Goal: Information Seeking & Learning: Learn about a topic

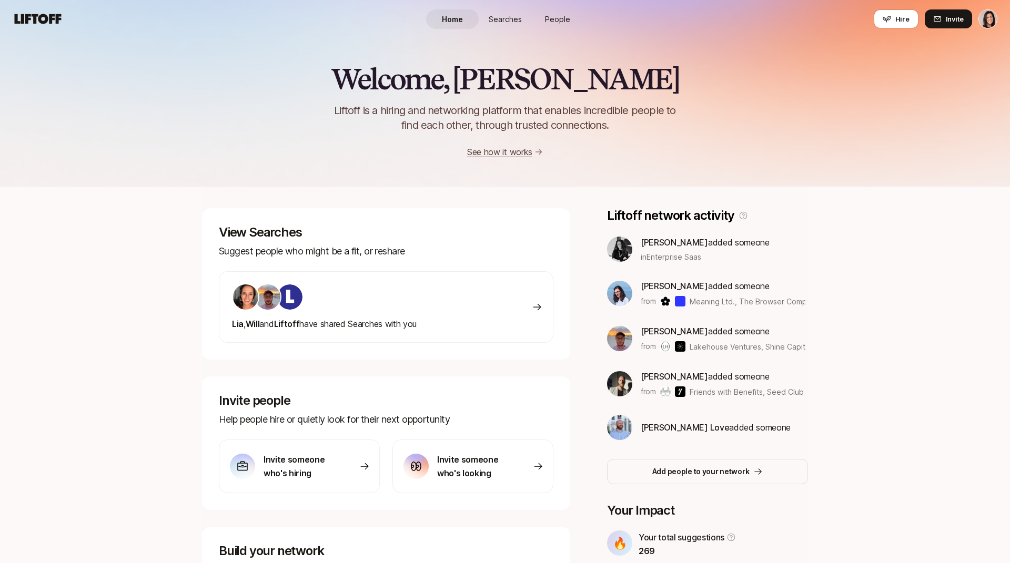
click at [993, 13] on html "Home Searches People Hire Home Searches People Hire Hire Invite Welcome, [PERSO…" at bounding box center [505, 281] width 1010 height 563
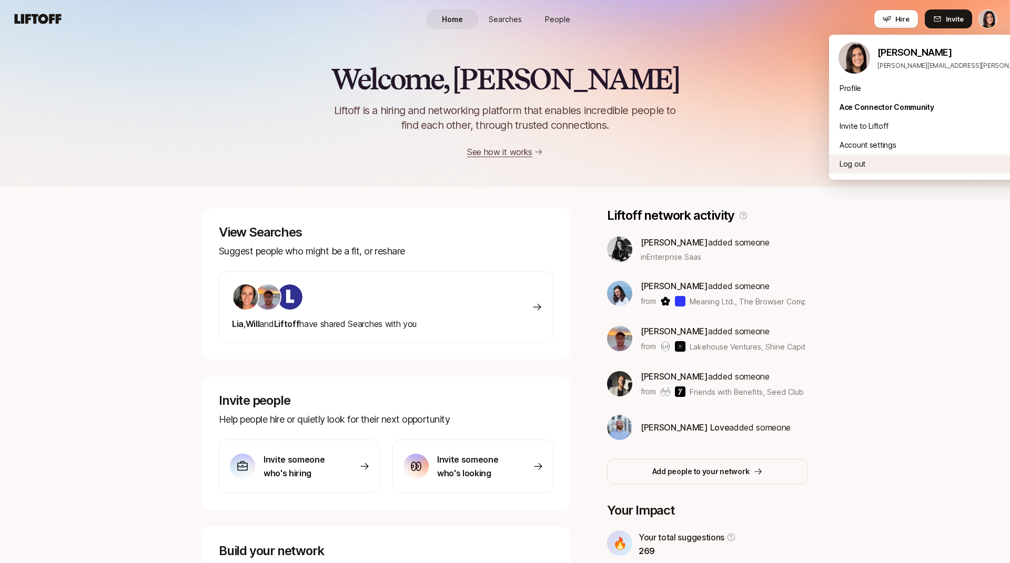
click at [922, 155] on div "Log out" at bounding box center [959, 164] width 260 height 19
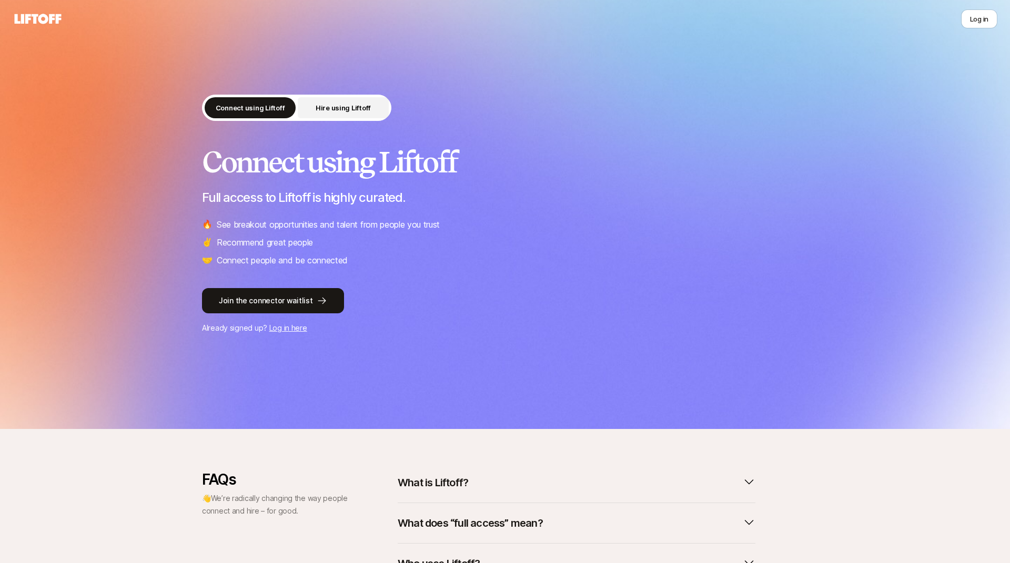
click at [340, 113] on button "Hire using Liftoff" at bounding box center [343, 107] width 91 height 21
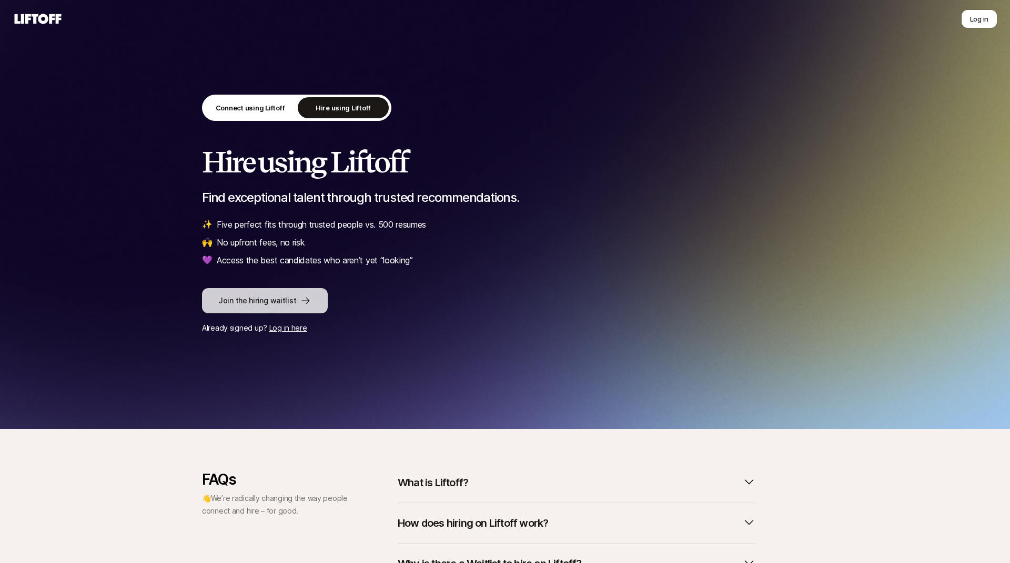
click at [278, 305] on button "Join the hiring waitlist" at bounding box center [265, 300] width 126 height 25
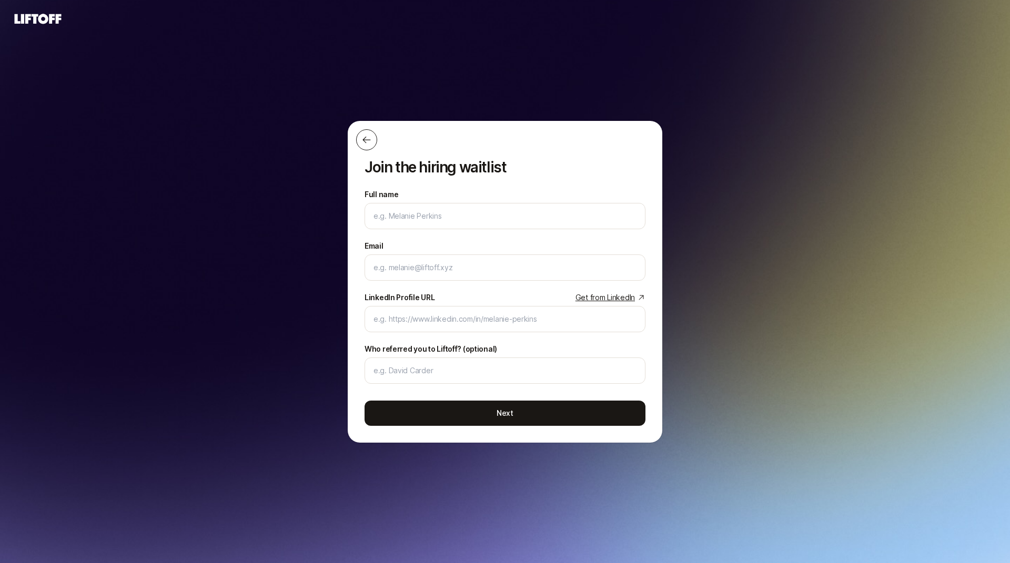
click at [363, 135] on icon at bounding box center [366, 140] width 11 height 11
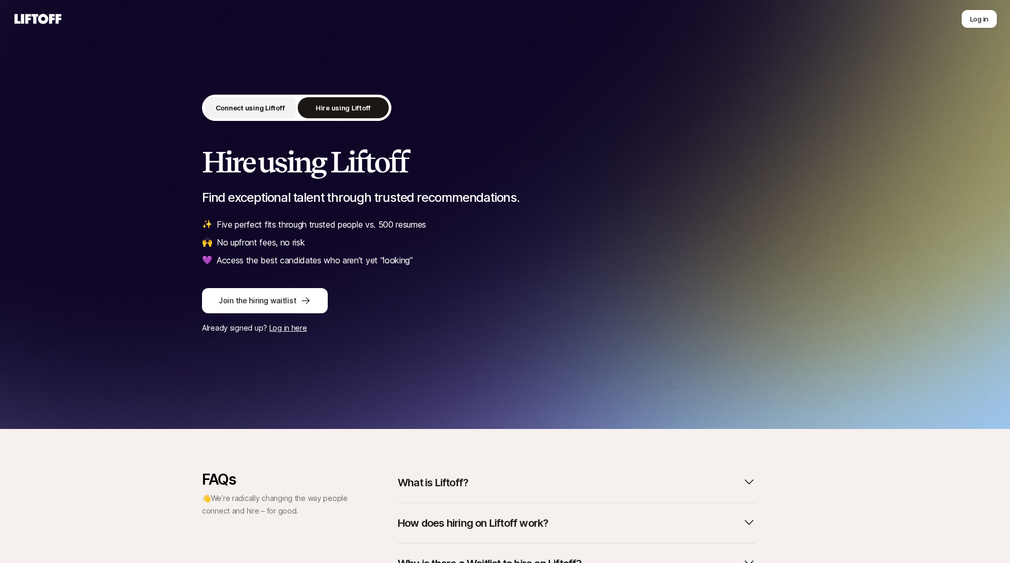
click at [264, 108] on p "Connect using Liftoff" at bounding box center [250, 108] width 69 height 11
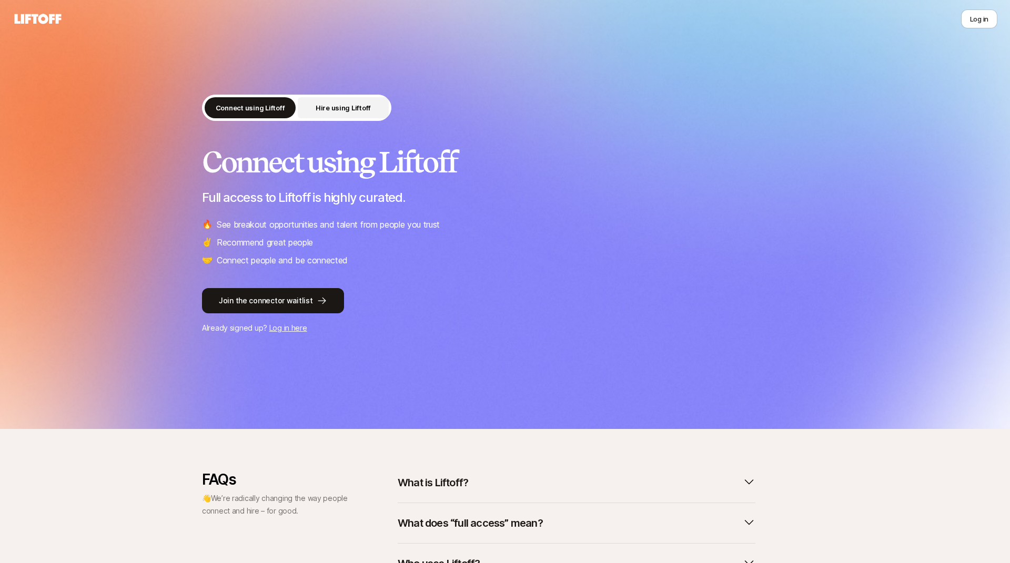
click at [333, 112] on p "Hire using Liftoff" at bounding box center [343, 108] width 55 height 11
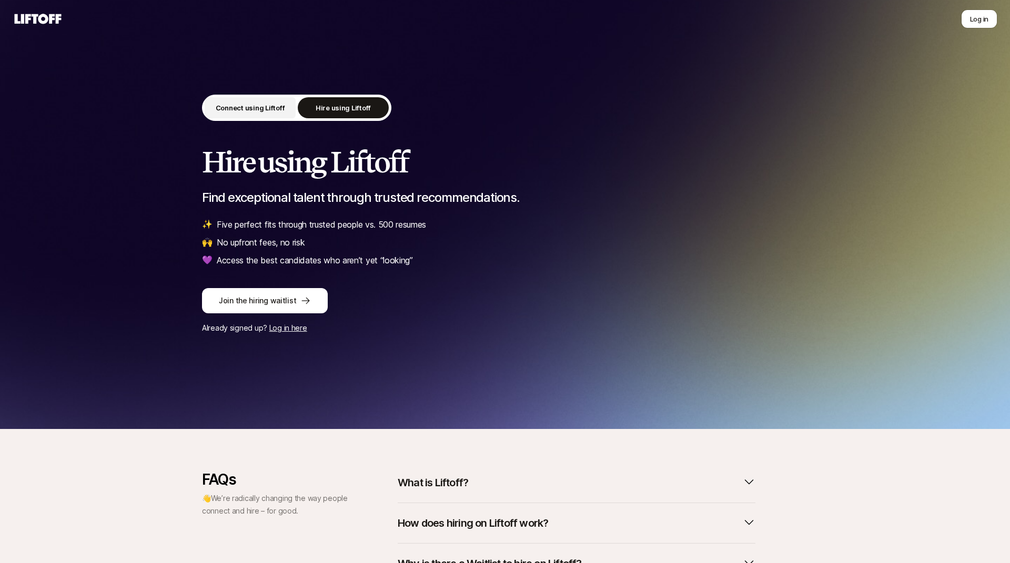
click at [277, 108] on p "Connect using Liftoff" at bounding box center [250, 108] width 69 height 11
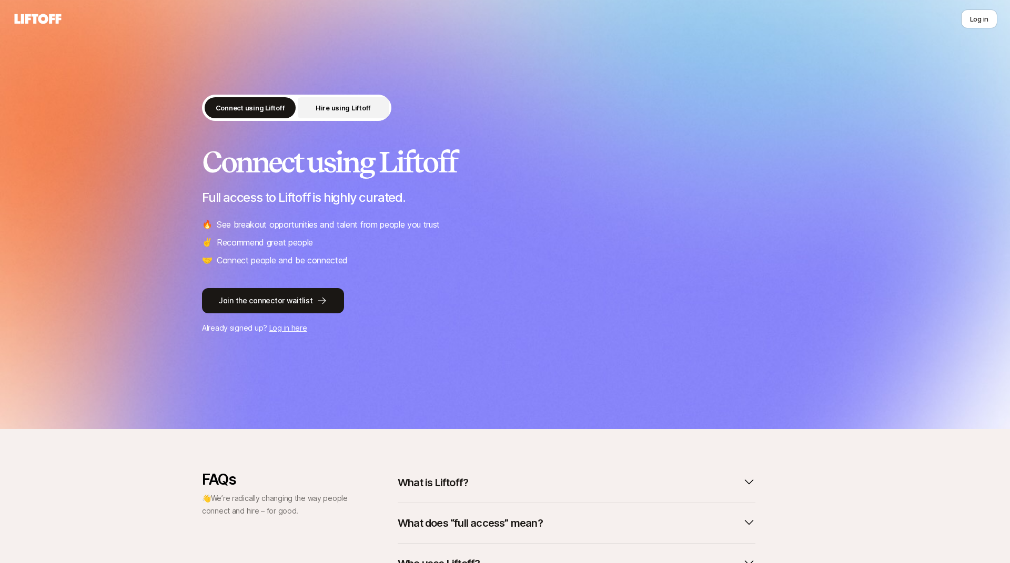
click at [323, 104] on p "Hire using Liftoff" at bounding box center [343, 108] width 55 height 11
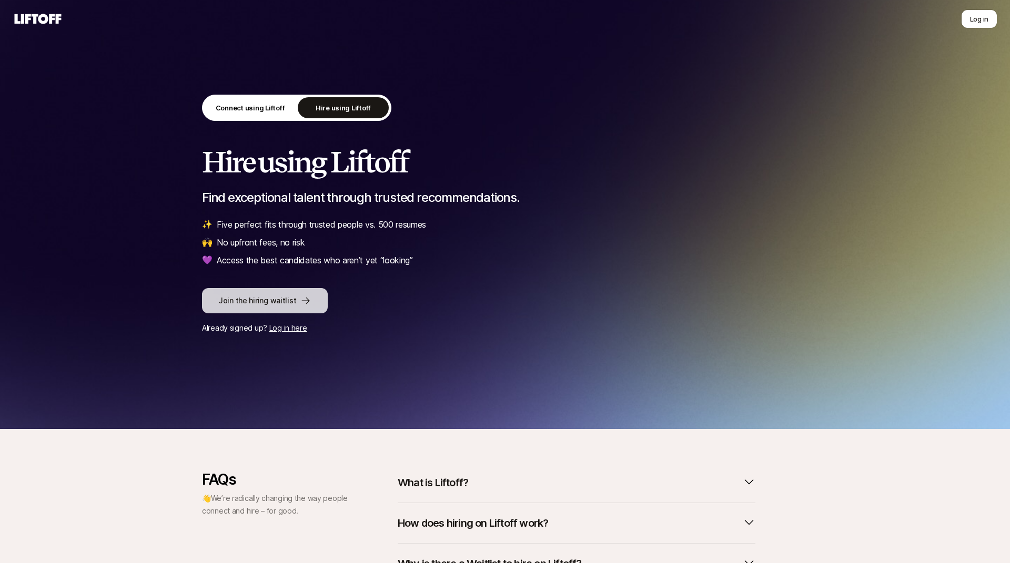
click at [282, 304] on button "Join the hiring waitlist" at bounding box center [265, 300] width 126 height 25
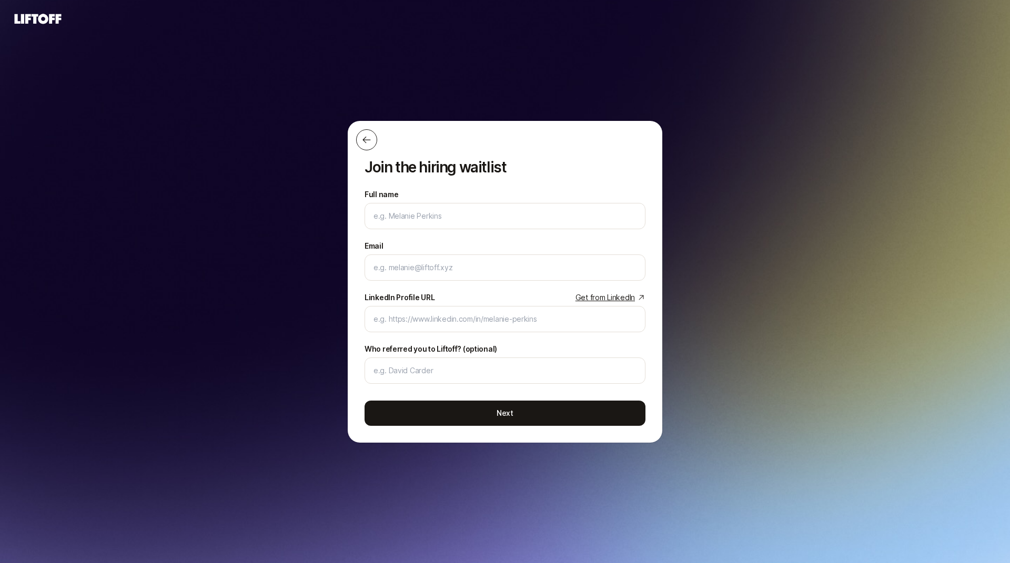
click at [366, 140] on icon at bounding box center [366, 139] width 8 height 7
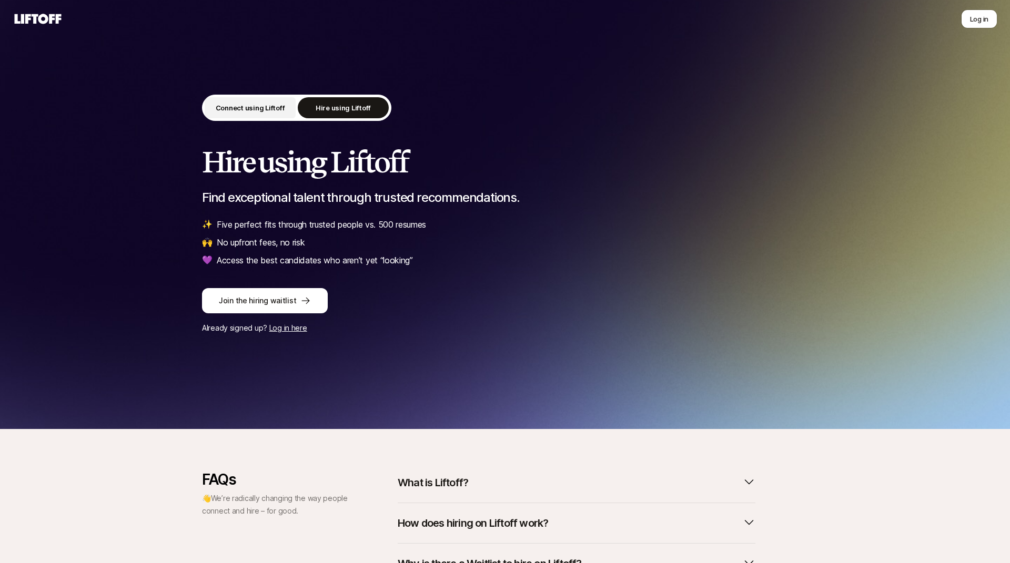
click at [282, 110] on p "Connect using Liftoff" at bounding box center [250, 108] width 69 height 11
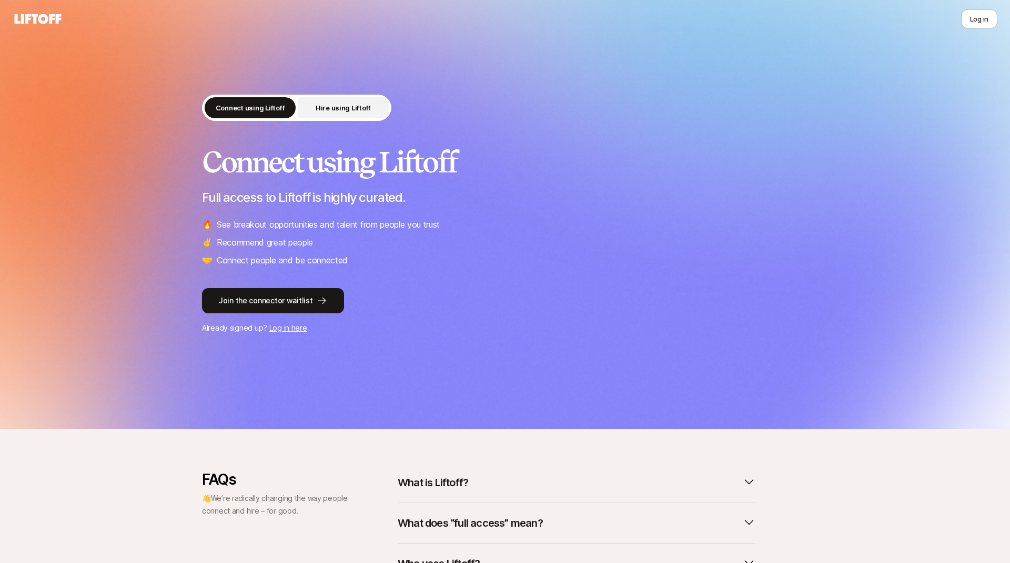
click at [330, 103] on p "Hire using Liftoff" at bounding box center [343, 108] width 55 height 11
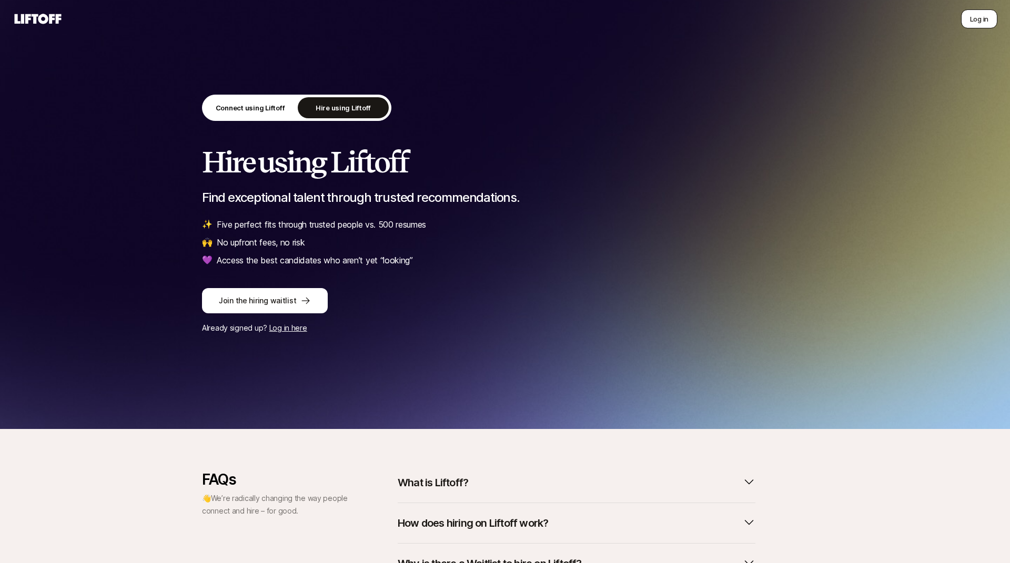
click at [979, 25] on button "Log in" at bounding box center [979, 18] width 36 height 19
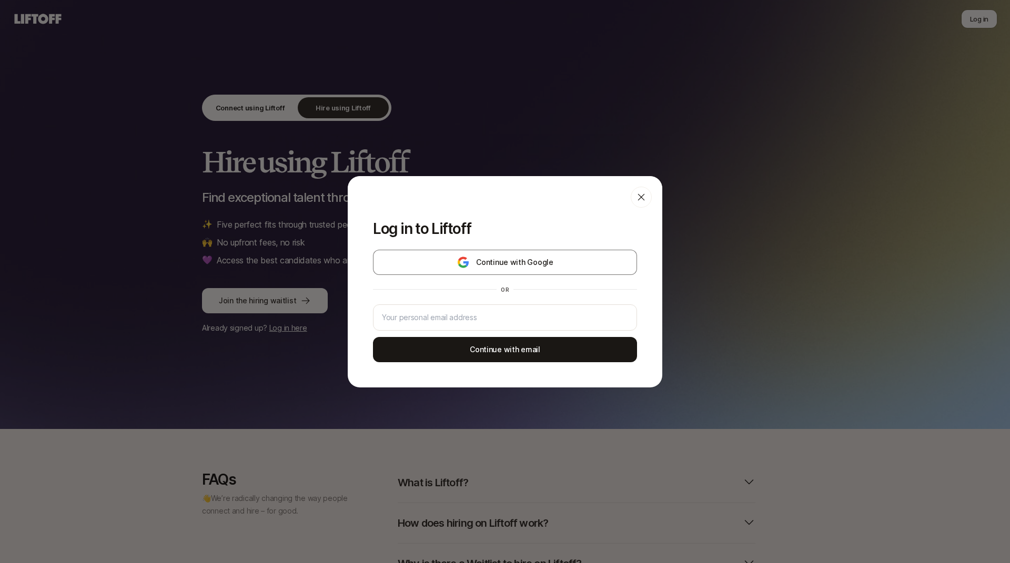
click at [547, 123] on div "Log in to Liftoff Continue with Google or Continue with email" at bounding box center [505, 281] width 1010 height 563
click at [460, 419] on div "Log in to Liftoff Continue with Google or Continue with email" at bounding box center [505, 281] width 1010 height 563
click at [641, 198] on icon at bounding box center [641, 197] width 11 height 11
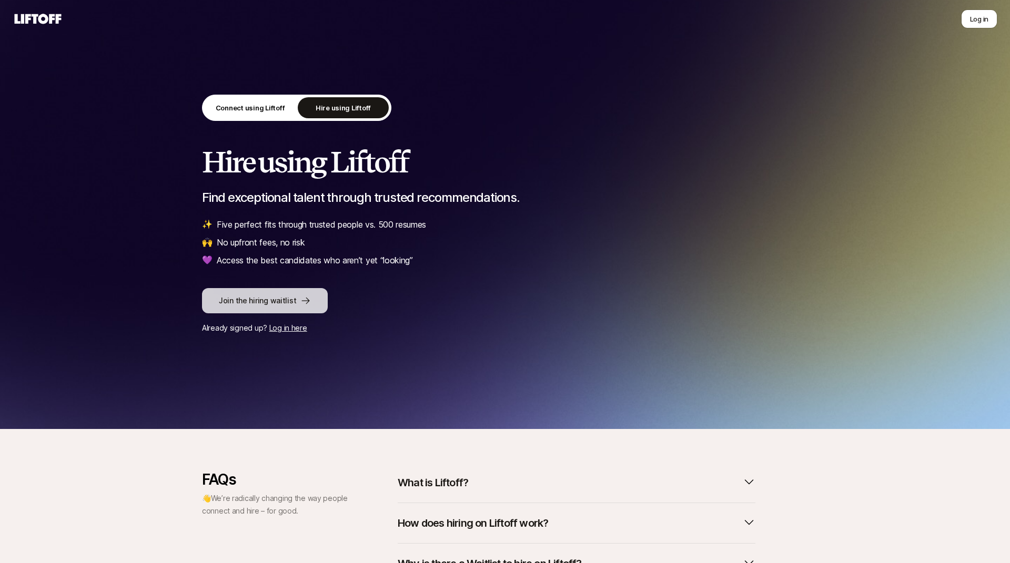
scroll to position [103, 0]
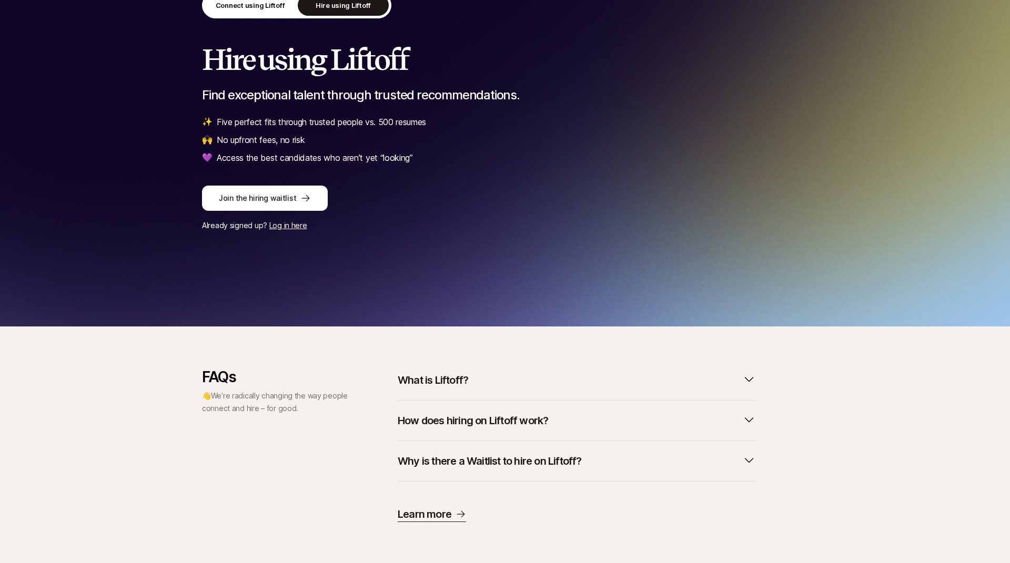
click at [462, 382] on p "What is Liftoff?" at bounding box center [433, 380] width 70 height 15
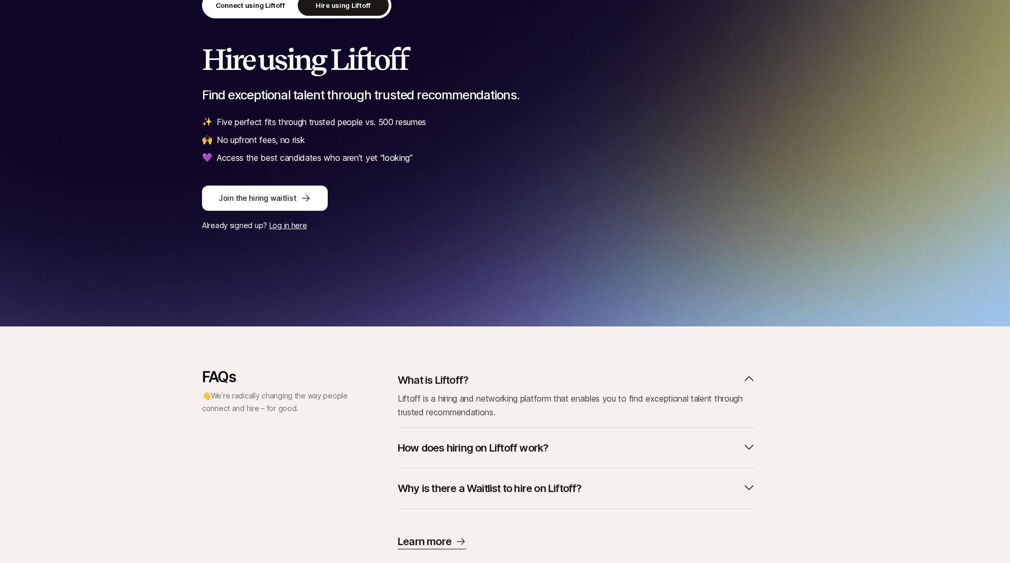
scroll to position [130, 0]
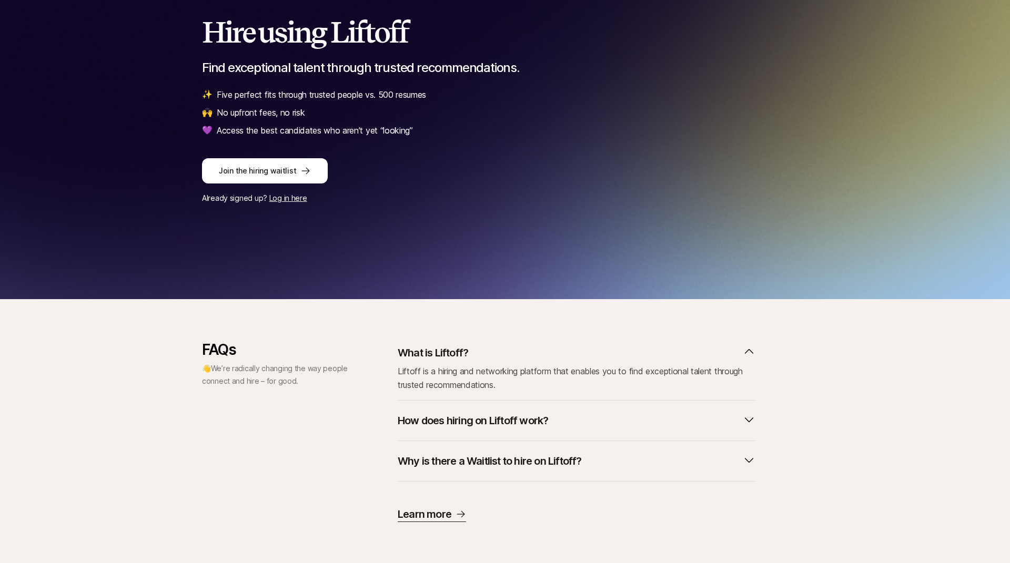
click at [457, 415] on p "How does hiring on Liftoff work?" at bounding box center [473, 420] width 150 height 15
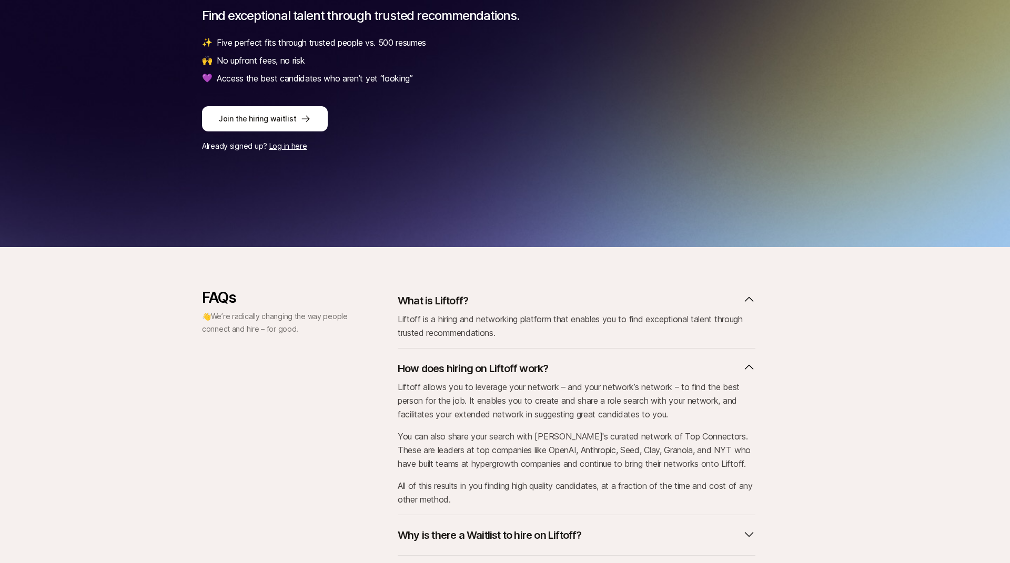
scroll to position [256, 0]
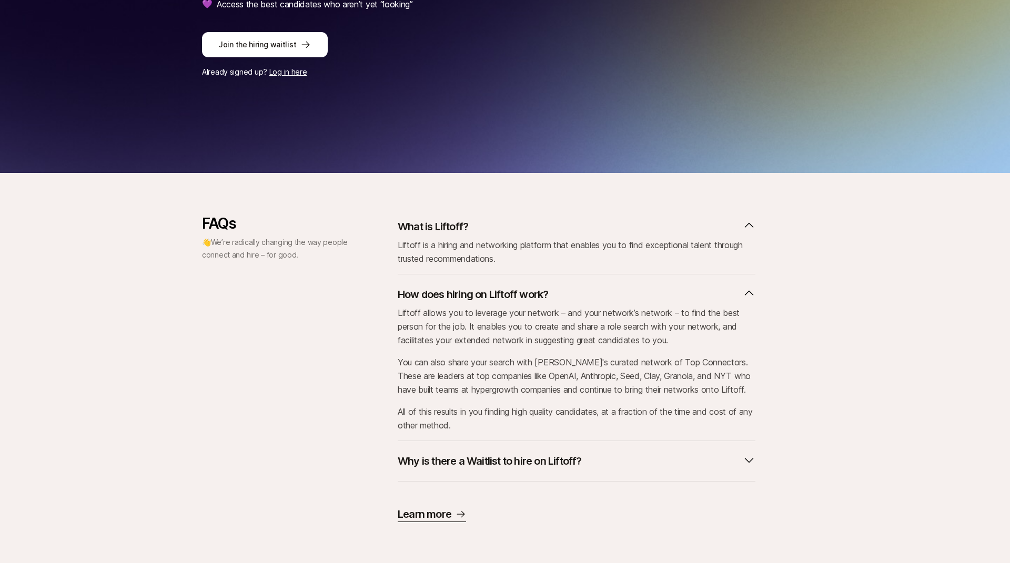
click at [444, 458] on p "Why is there a Waitlist to hire on Liftoff?" at bounding box center [490, 461] width 184 height 15
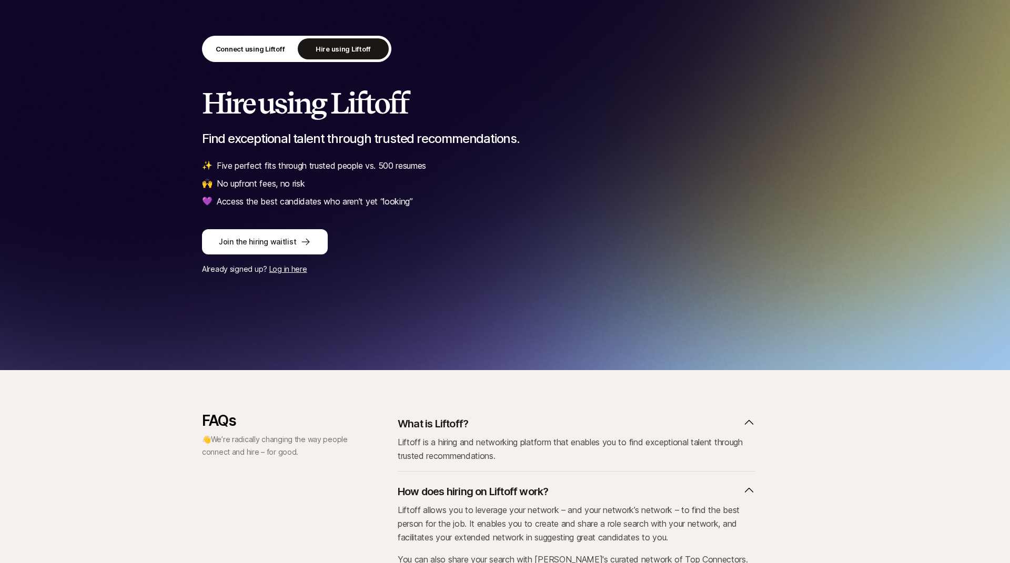
scroll to position [0, 0]
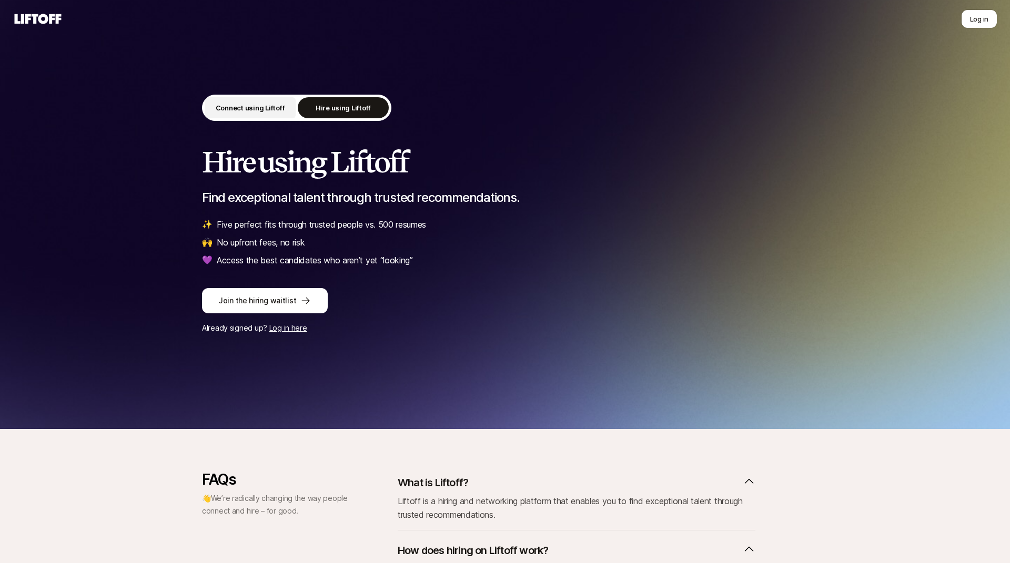
click at [258, 109] on p "Connect using Liftoff" at bounding box center [250, 108] width 69 height 11
